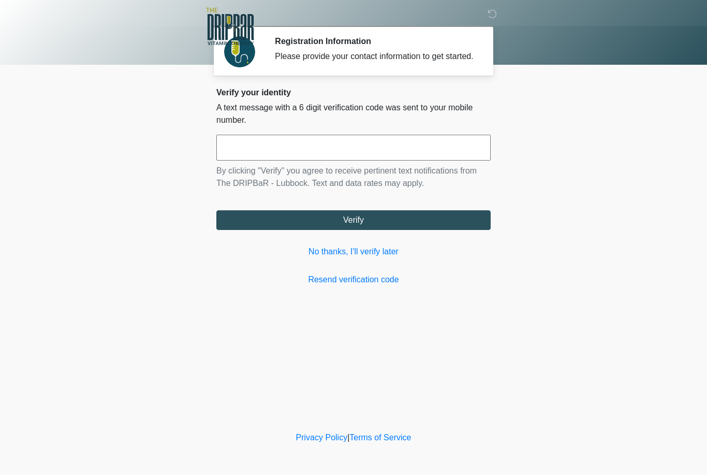
click at [414, 150] on input "text" at bounding box center [353, 148] width 274 height 26
type input "******"
click at [407, 226] on button "Verify" at bounding box center [353, 220] width 274 height 20
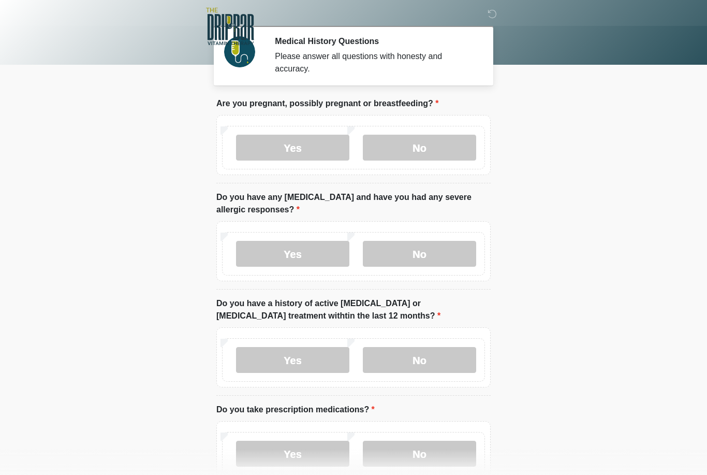
click at [432, 136] on label "No" at bounding box center [419, 148] width 113 height 26
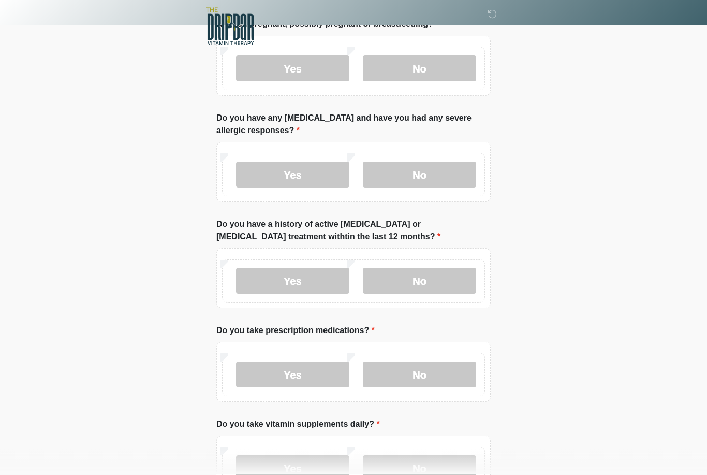
click at [447, 179] on label "No" at bounding box center [419, 175] width 113 height 26
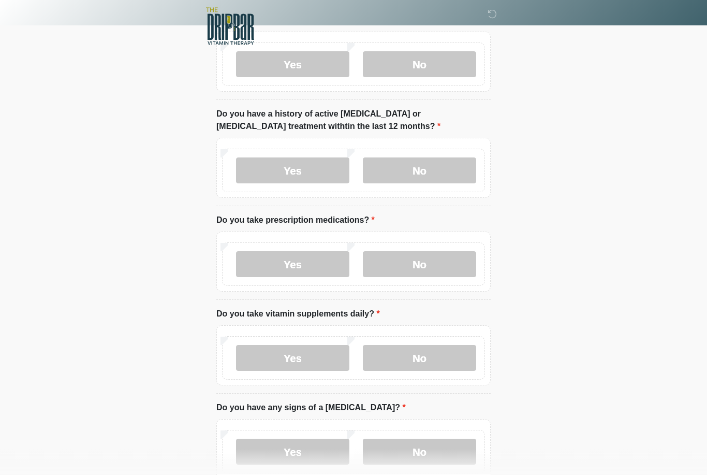
scroll to position [190, 0]
click at [435, 162] on label "No" at bounding box center [419, 170] width 113 height 26
click at [312, 265] on label "Yes" at bounding box center [292, 264] width 113 height 26
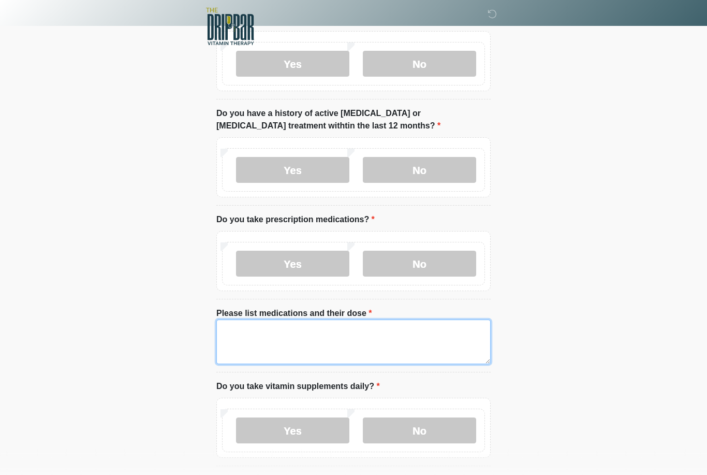
click at [322, 337] on textarea "Please list medications and their dose" at bounding box center [353, 342] width 274 height 45
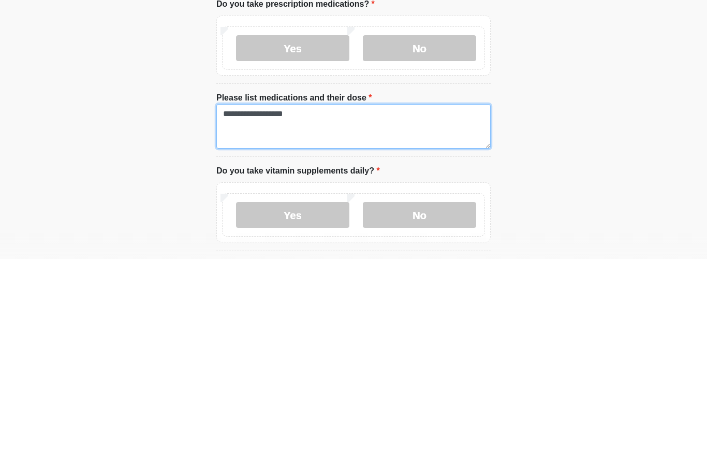
type textarea "**********"
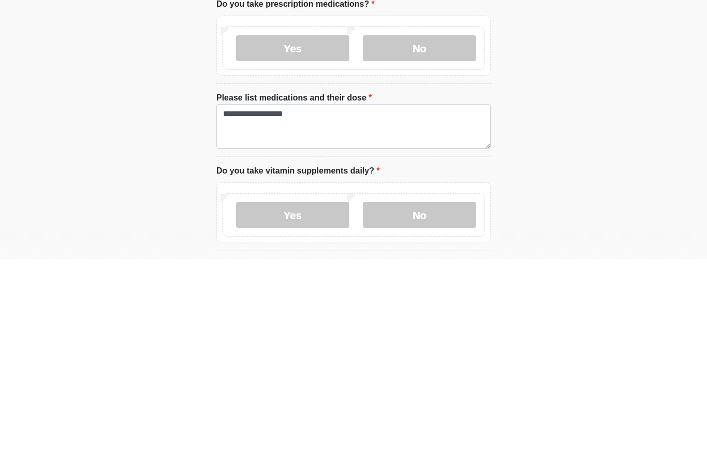
click at [438, 418] on label "No" at bounding box center [419, 431] width 113 height 26
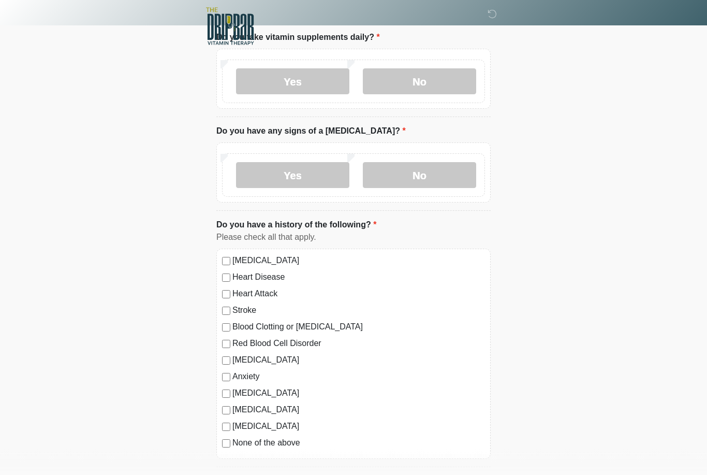
scroll to position [539, 0]
click at [441, 178] on label "No" at bounding box center [419, 175] width 113 height 26
click at [325, 72] on label "Yes" at bounding box center [292, 81] width 113 height 26
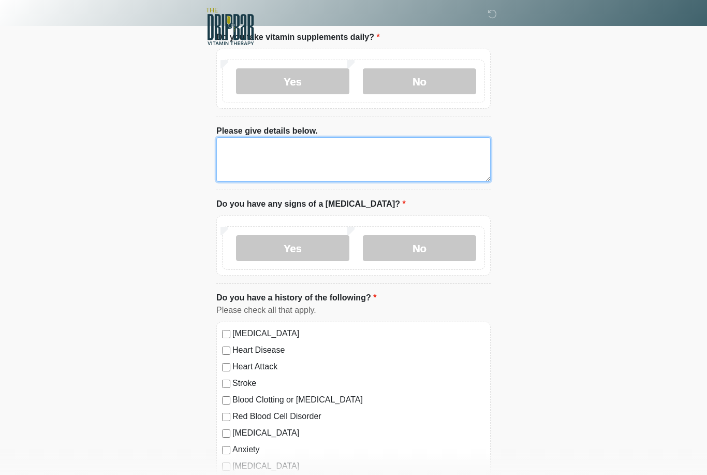
click at [392, 156] on textarea "Please give details below." at bounding box center [353, 159] width 274 height 45
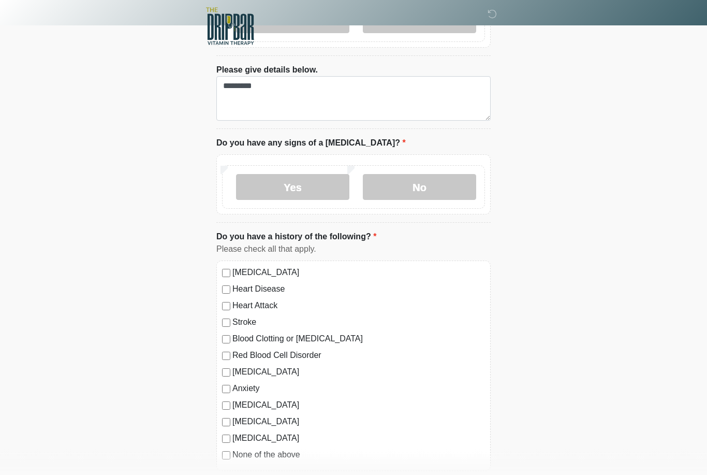
scroll to position [599, 0]
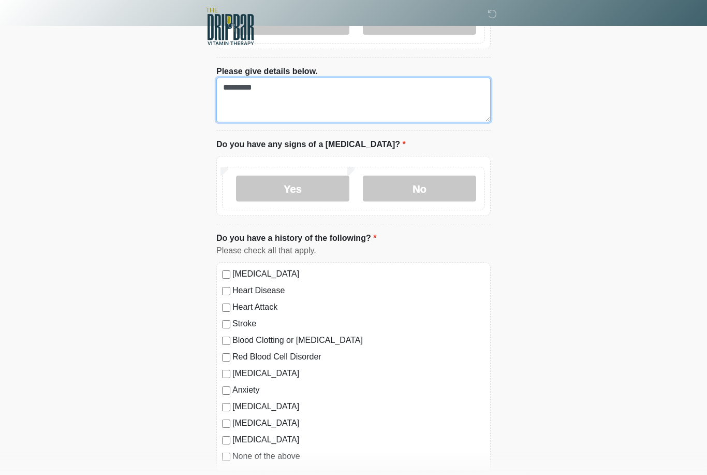
click at [418, 94] on textarea "********" at bounding box center [353, 100] width 274 height 45
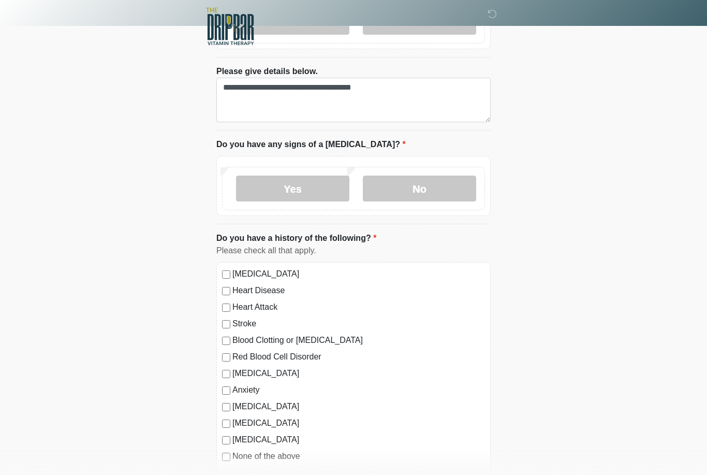
scroll to position [653, 0]
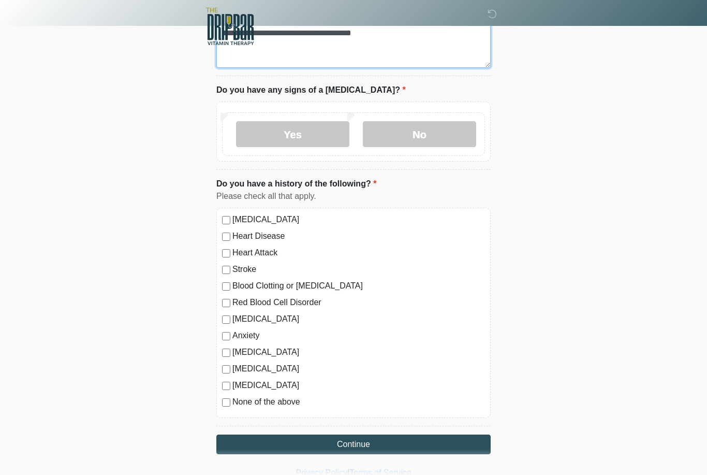
type textarea "**********"
click at [226, 210] on div "High Blood Pressure Heart Disease Heart Attack Stroke Blood Clotting or Bleedin…" at bounding box center [353, 313] width 274 height 210
click at [390, 449] on button "Continue" at bounding box center [353, 444] width 274 height 20
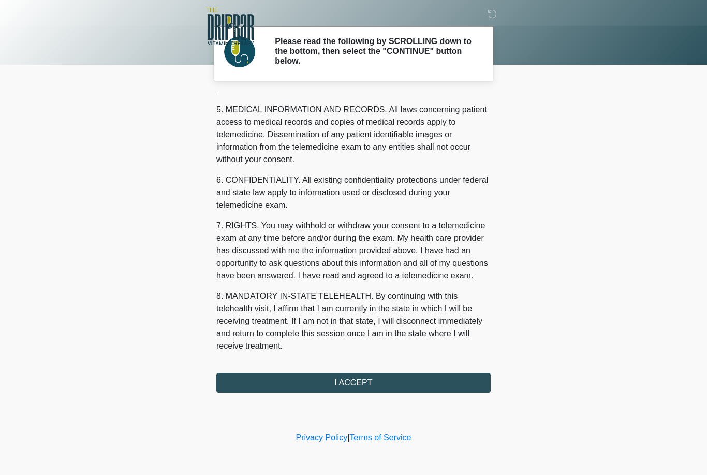
scroll to position [333, 0]
click at [371, 381] on button "I ACCEPT" at bounding box center [353, 383] width 274 height 20
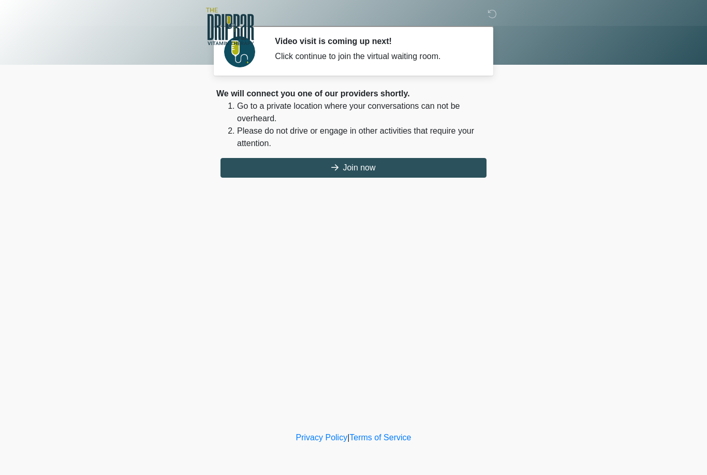
click at [399, 161] on button "Join now" at bounding box center [354, 168] width 266 height 20
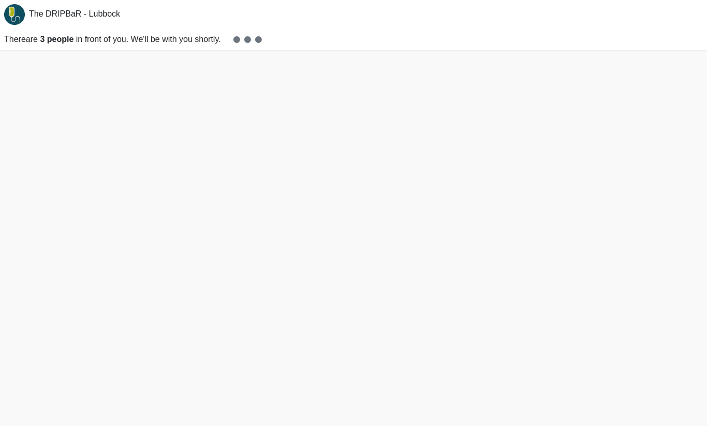
scroll to position [3, 0]
